Goal: Task Accomplishment & Management: Complete application form

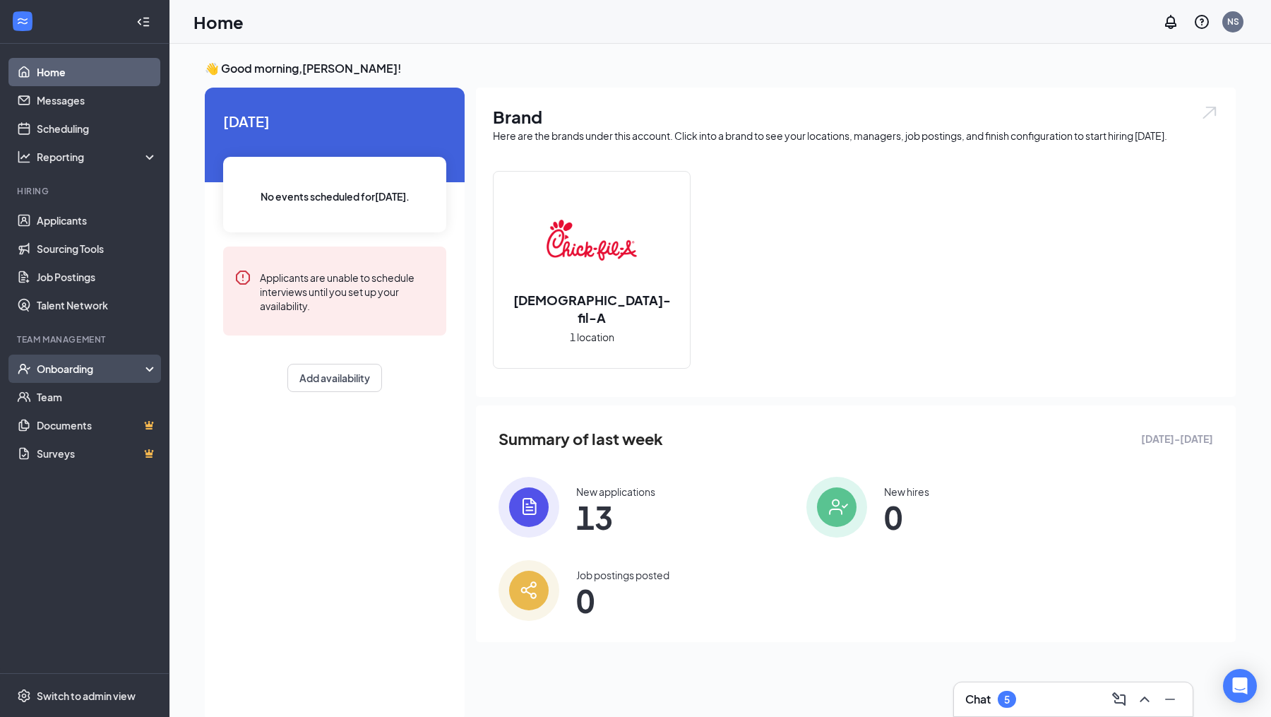
click at [74, 371] on div "Onboarding" at bounding box center [91, 369] width 109 height 14
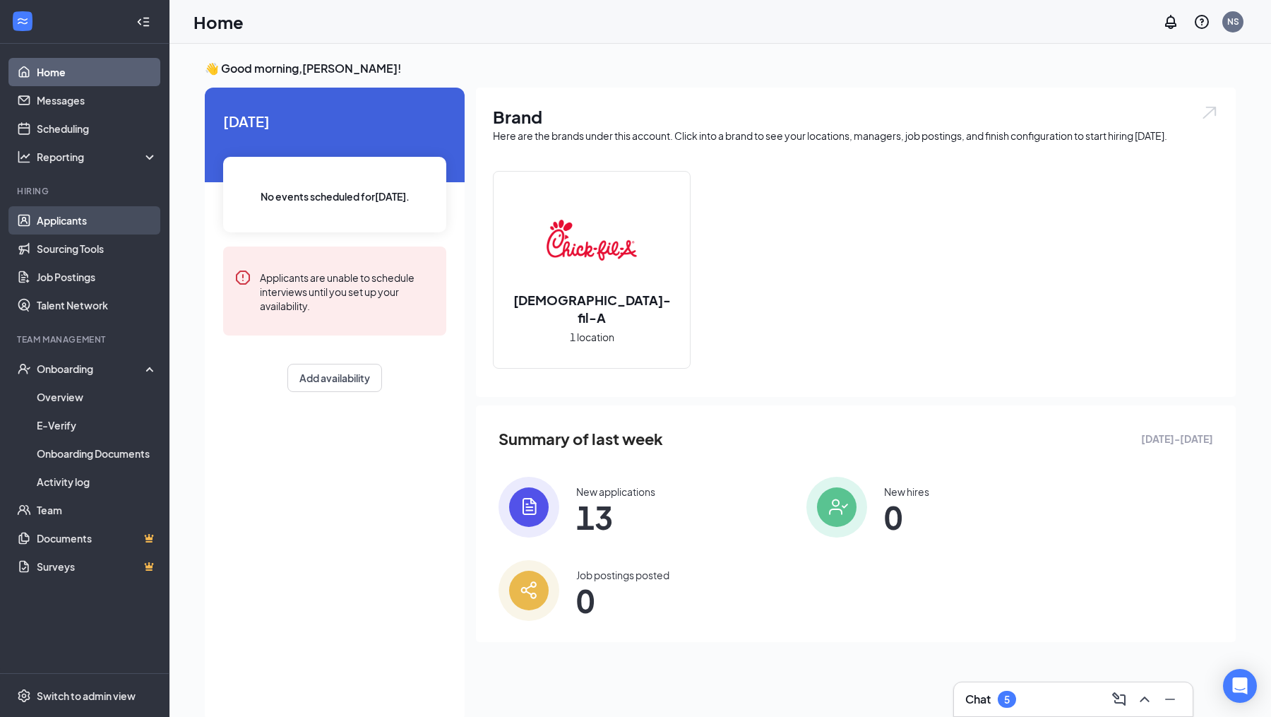
click at [92, 208] on link "Applicants" at bounding box center [97, 220] width 121 height 28
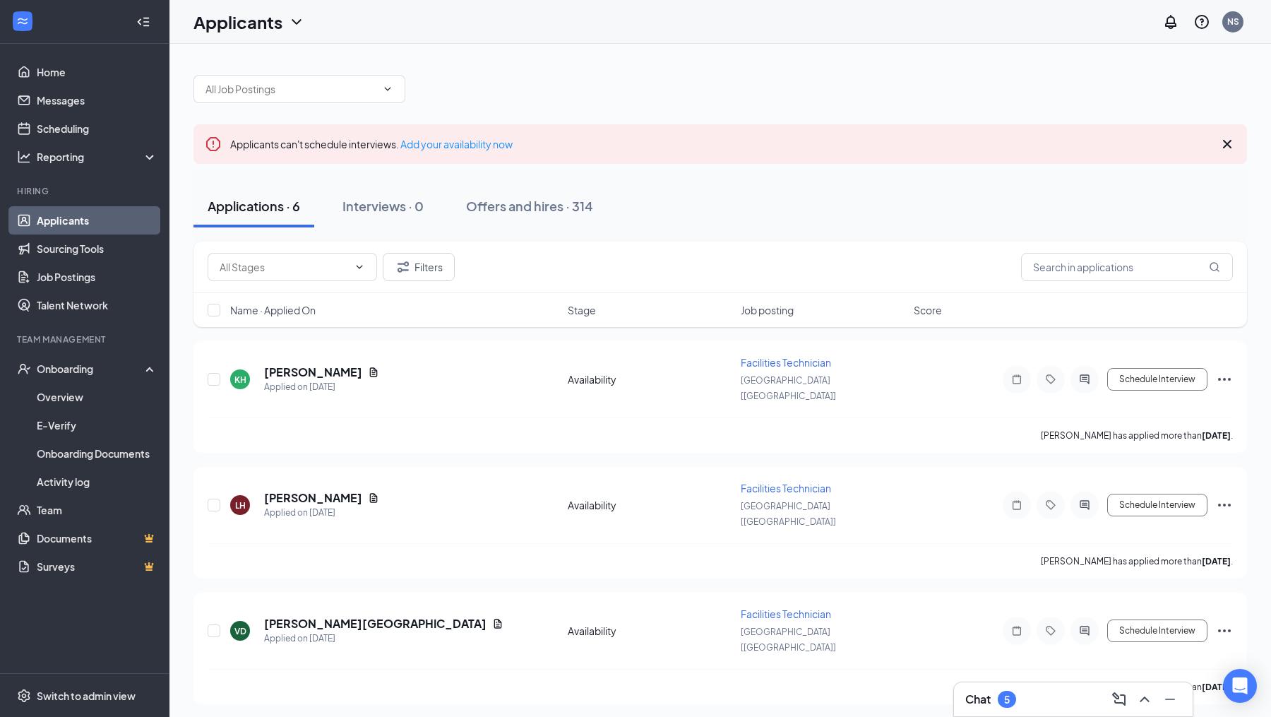
scroll to position [286, 0]
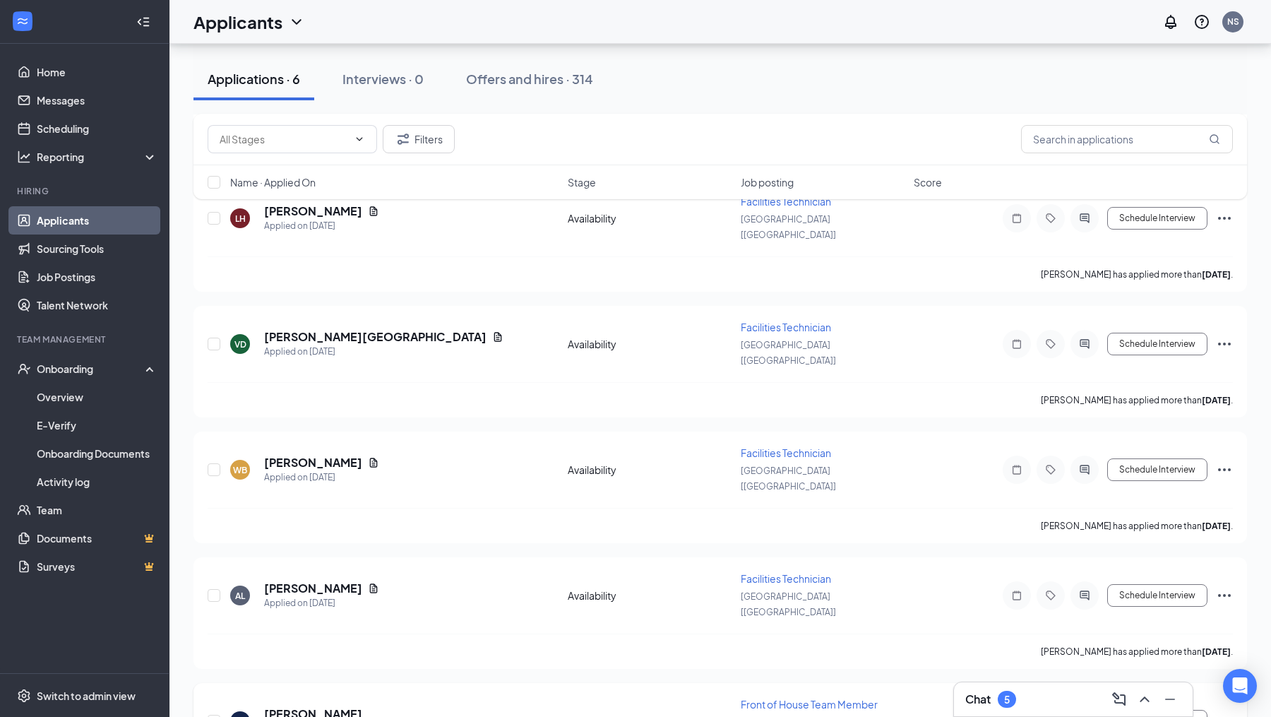
click at [1211, 707] on div "Schedule Interview" at bounding box center [1106, 721] width 254 height 28
click at [1221, 716] on icon "Ellipses" at bounding box center [1224, 721] width 13 height 3
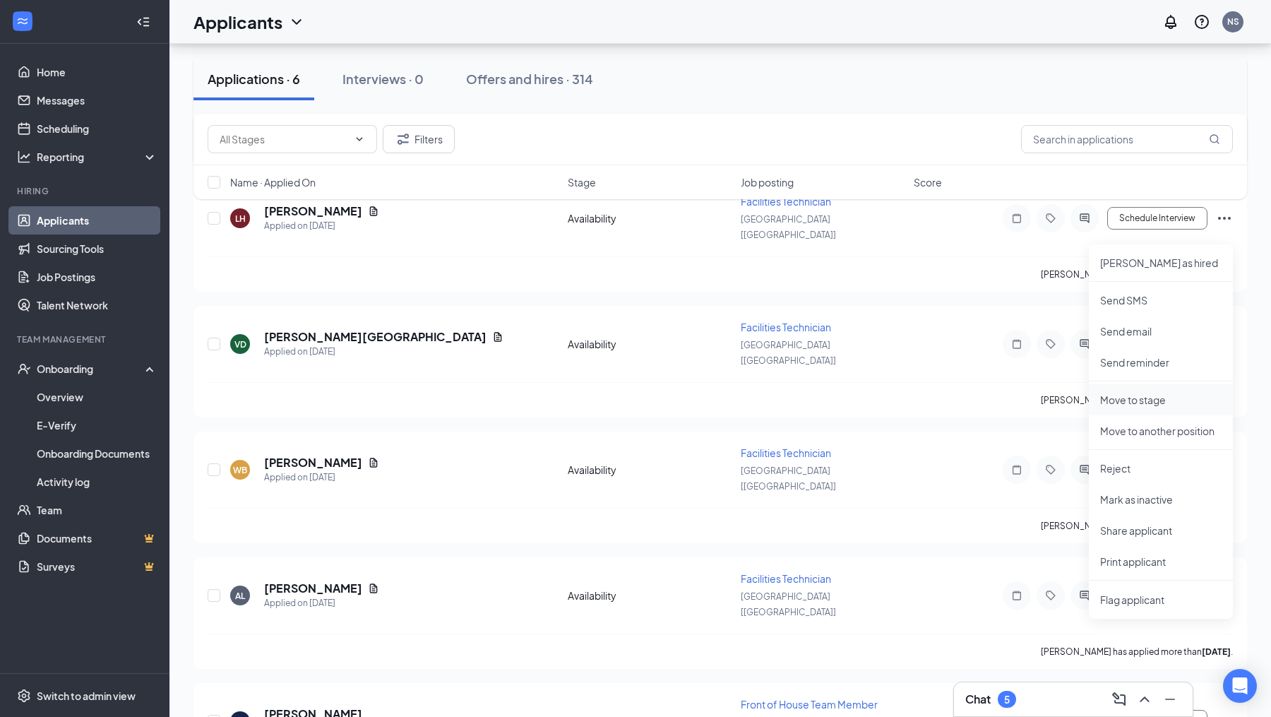
click at [1131, 408] on li "Move to stage" at bounding box center [1161, 399] width 144 height 31
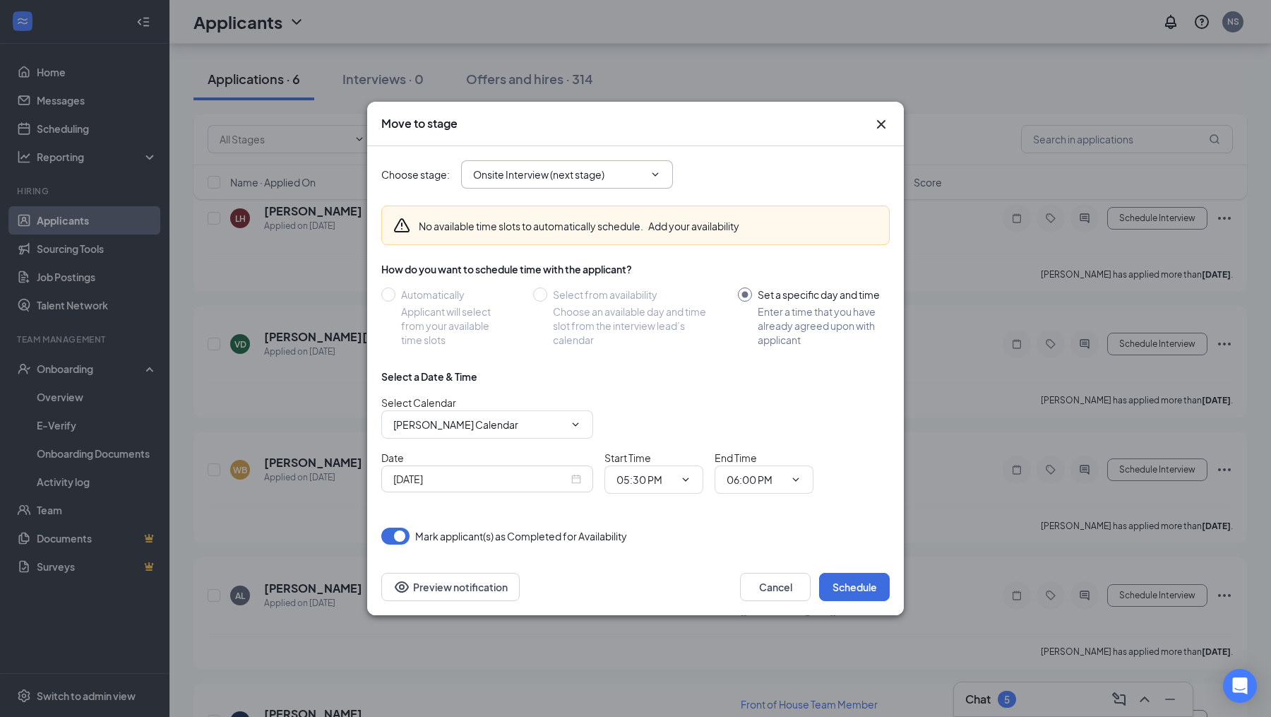
click at [545, 169] on input "Onsite Interview (next stage)" at bounding box center [558, 175] width 171 height 16
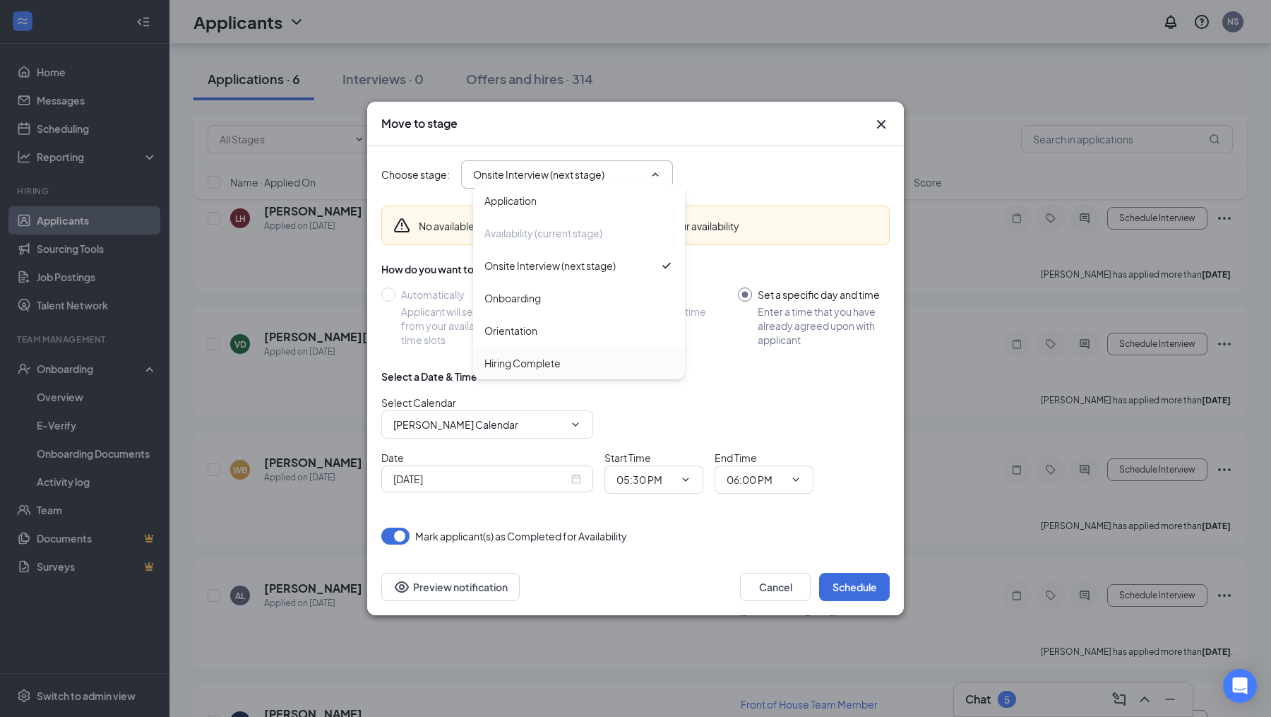
click at [528, 356] on div "Hiring Complete" at bounding box center [523, 363] width 76 height 16
type input "Hiring Complete"
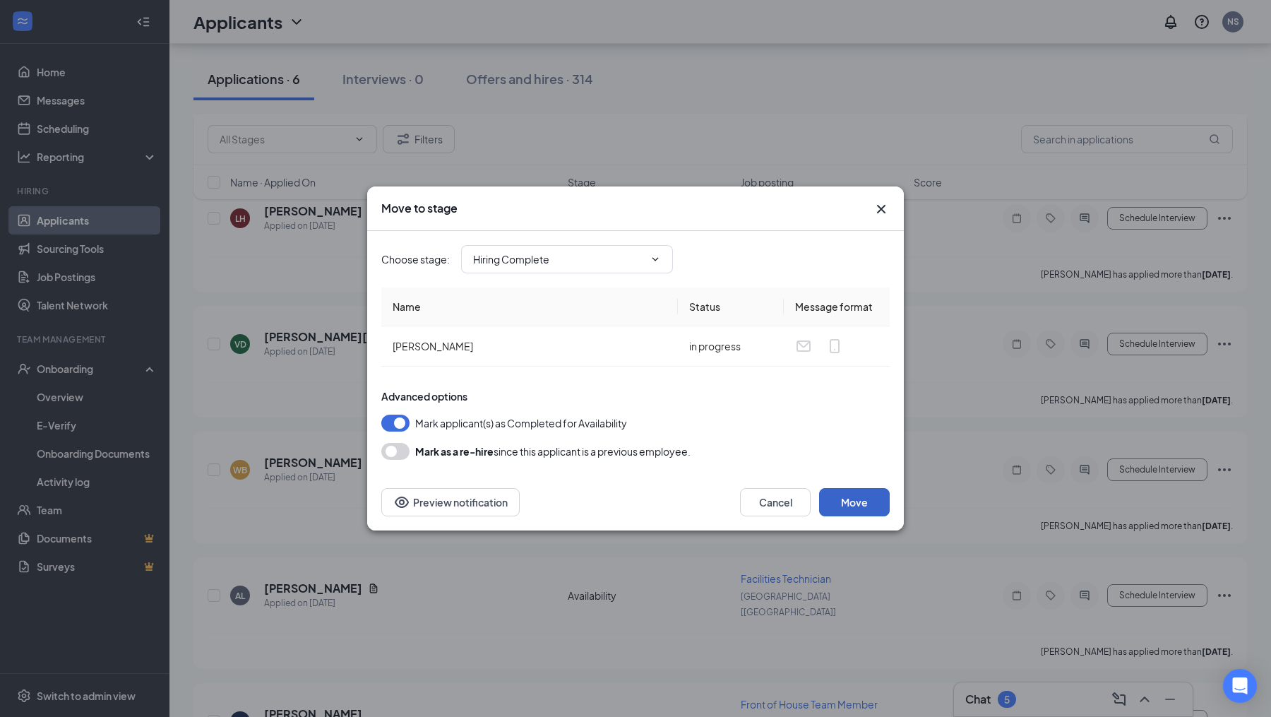
click at [838, 502] on button "Move" at bounding box center [854, 502] width 71 height 28
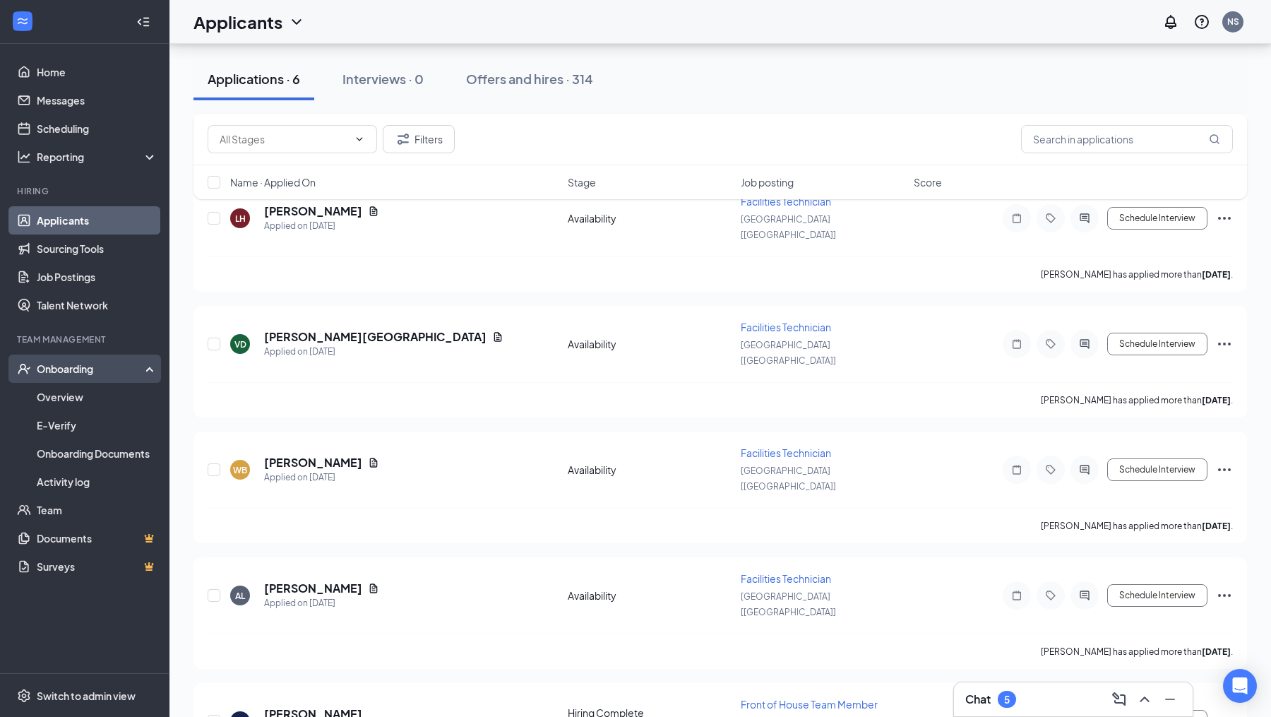
click at [73, 367] on div "Onboarding" at bounding box center [91, 369] width 109 height 14
click at [69, 373] on div "Onboarding" at bounding box center [91, 369] width 109 height 14
click at [69, 395] on link "Overview" at bounding box center [97, 397] width 121 height 28
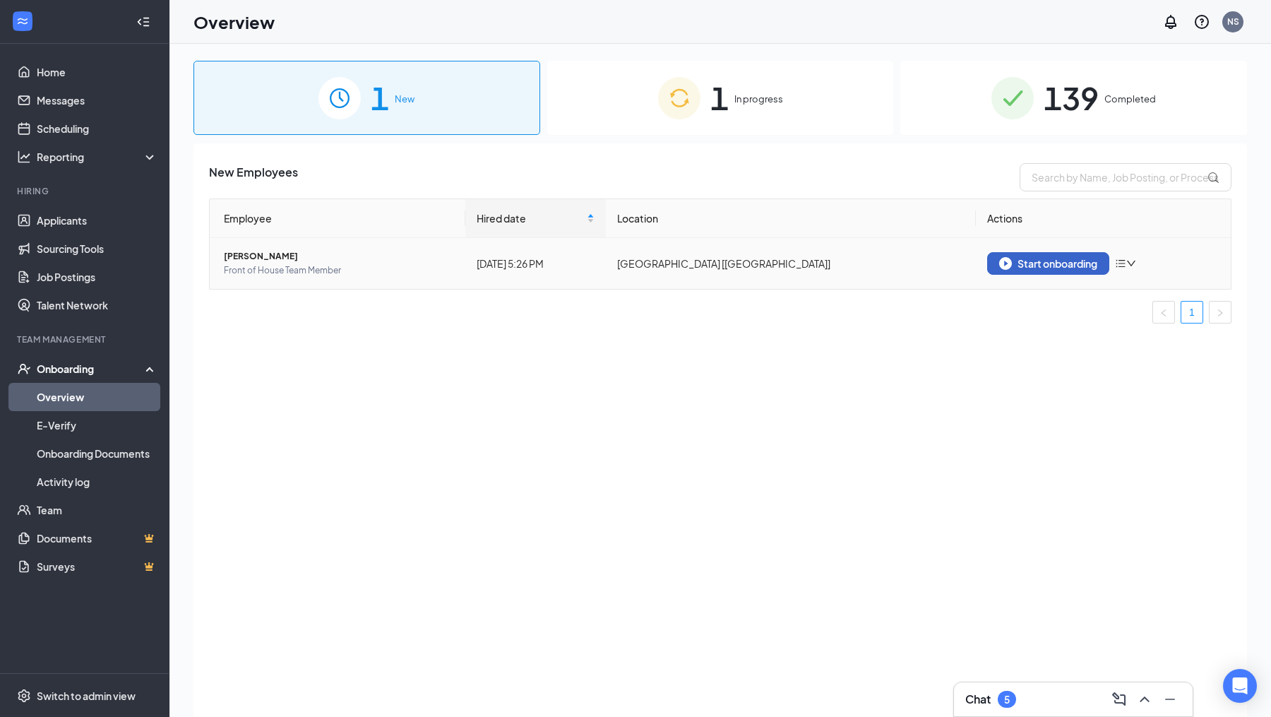
click at [1049, 266] on div "Start onboarding" at bounding box center [1048, 263] width 98 height 13
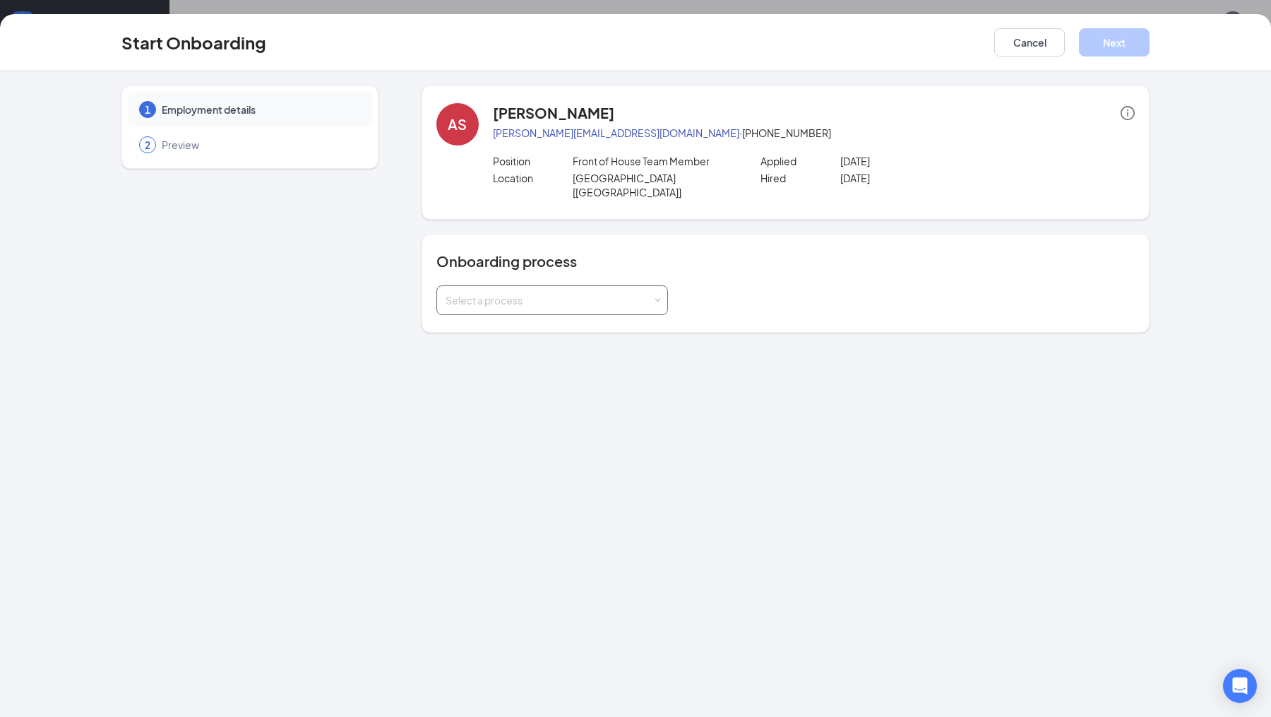
click at [580, 293] on div "Select a process" at bounding box center [549, 300] width 207 height 14
click at [495, 388] on span "Part Time Onboarding" at bounding box center [491, 390] width 100 height 13
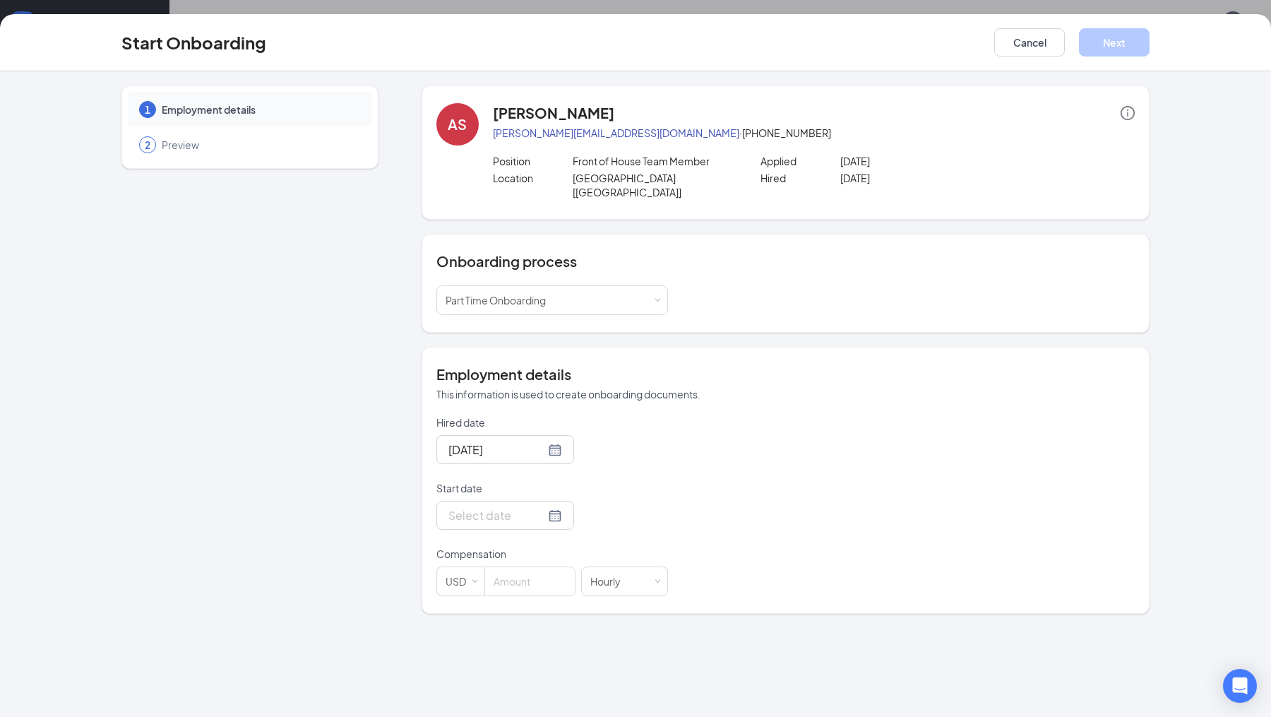
click at [522, 525] on form "Hired date [DATE] Start date Compensation USD Hourly" at bounding box center [553, 505] width 232 height 181
click at [532, 509] on div at bounding box center [506, 515] width 138 height 29
type input "[DATE]"
click at [483, 382] on div "15" at bounding box center [483, 390] width 17 height 17
click at [538, 578] on input at bounding box center [530, 581] width 90 height 28
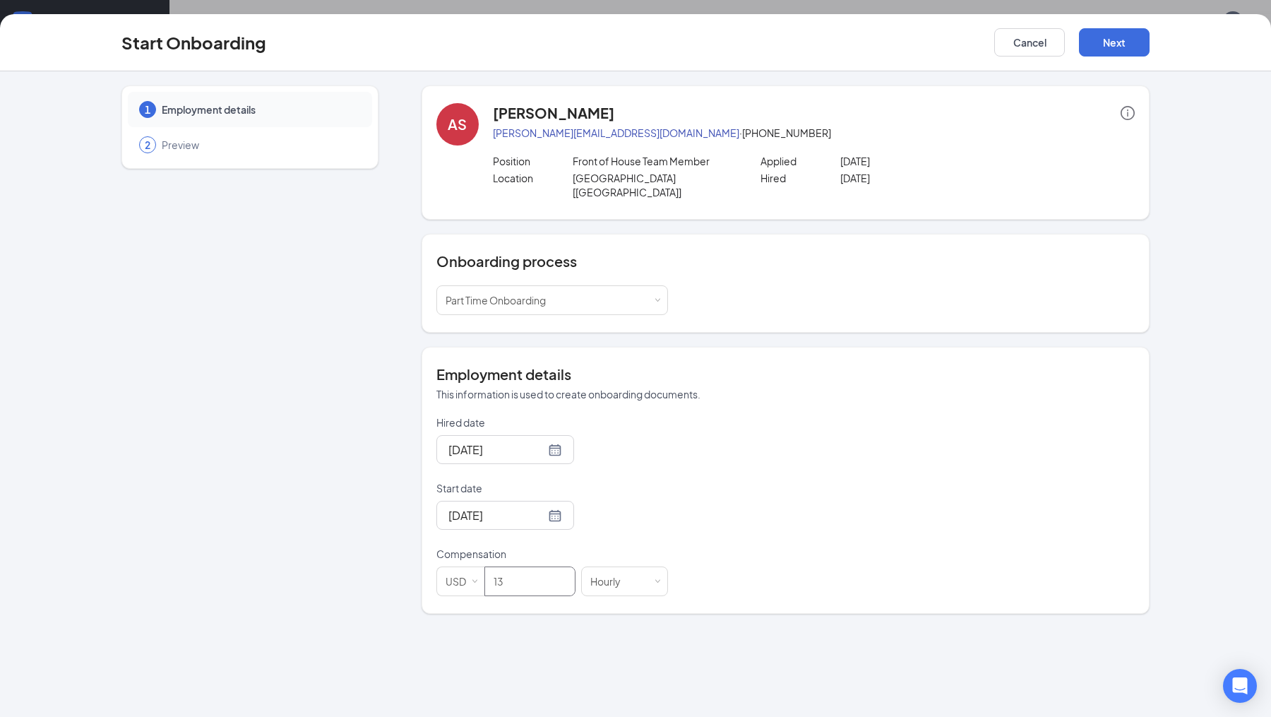
type input "13"
click at [713, 526] on div "Hired date [DATE] Start date [DATE] [DATE] Su Mo Tu We Th Fr Sa 31 1 2 3 4 5 6 …" at bounding box center [786, 505] width 699 height 181
click at [1108, 54] on button "Next" at bounding box center [1114, 42] width 71 height 28
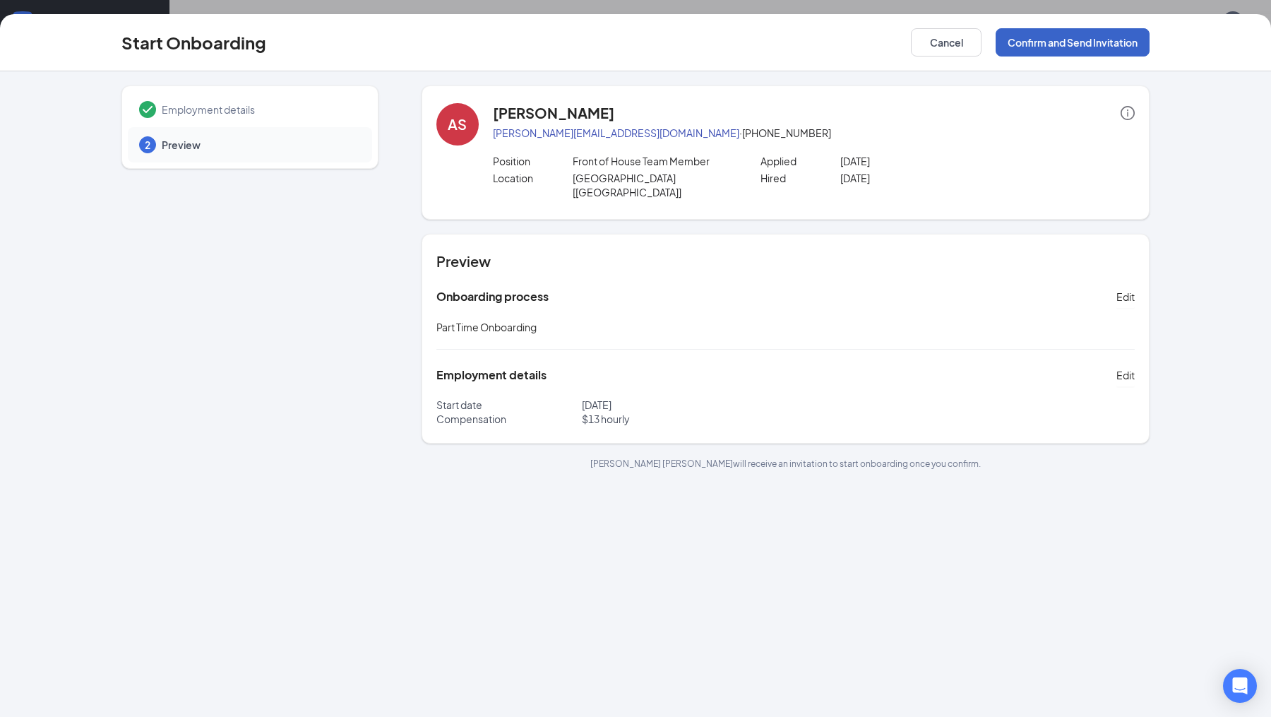
click at [1039, 46] on button "Confirm and Send Invitation" at bounding box center [1073, 42] width 154 height 28
